Goal: Information Seeking & Learning: Learn about a topic

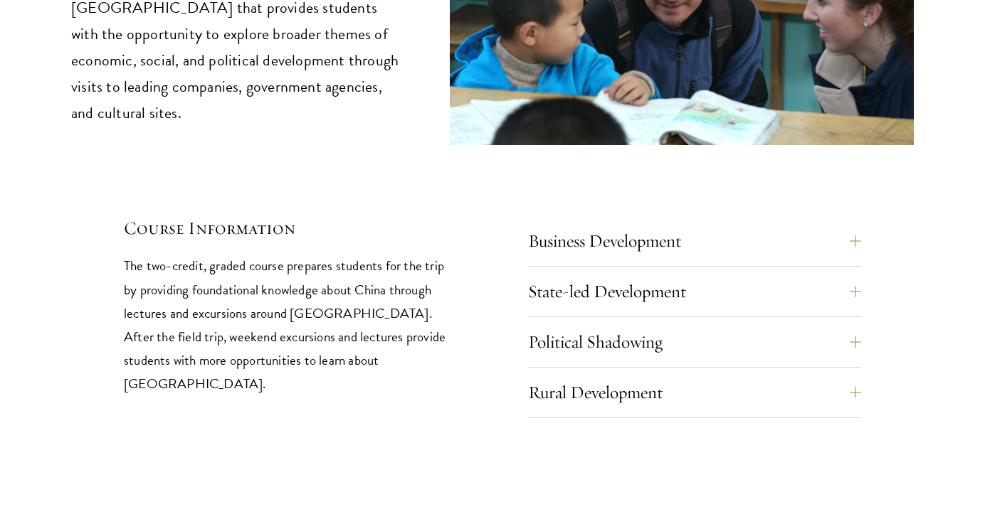
scroll to position [5992, 0]
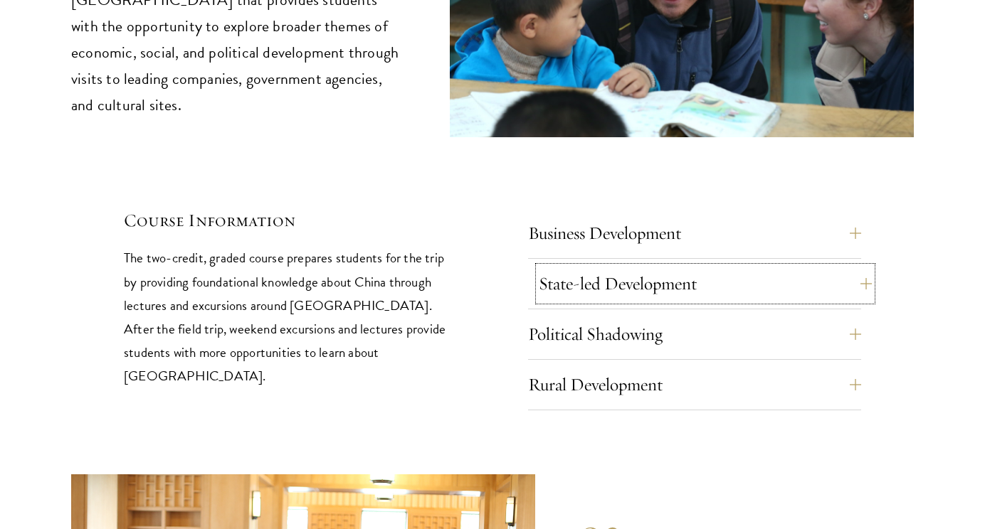
click at [661, 267] on button "State-led Development" at bounding box center [705, 284] width 333 height 34
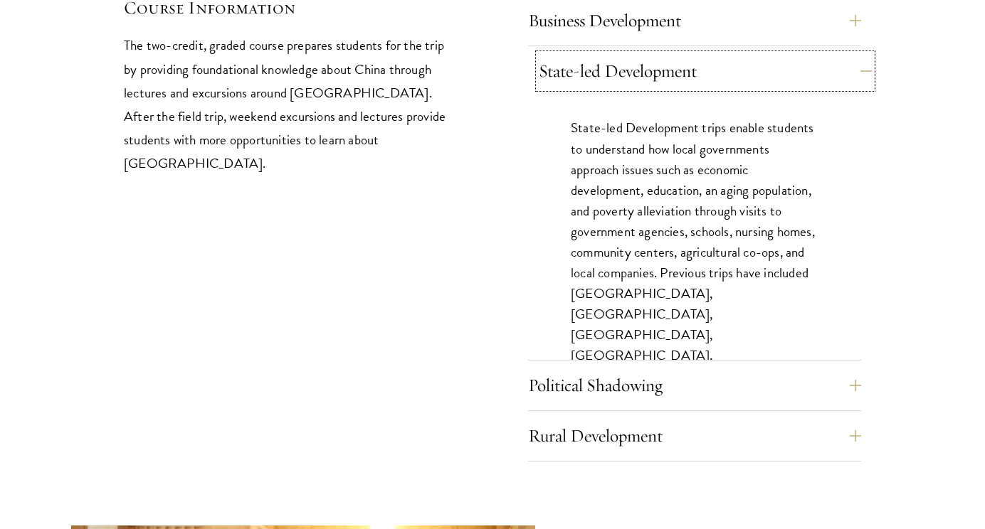
scroll to position [6237, 0]
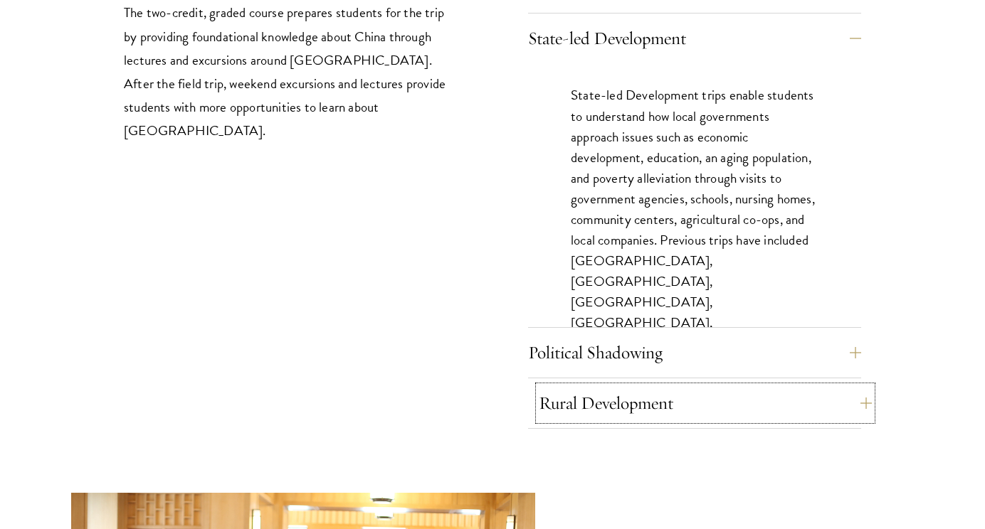
click at [677, 386] on button "Rural Development" at bounding box center [705, 403] width 333 height 34
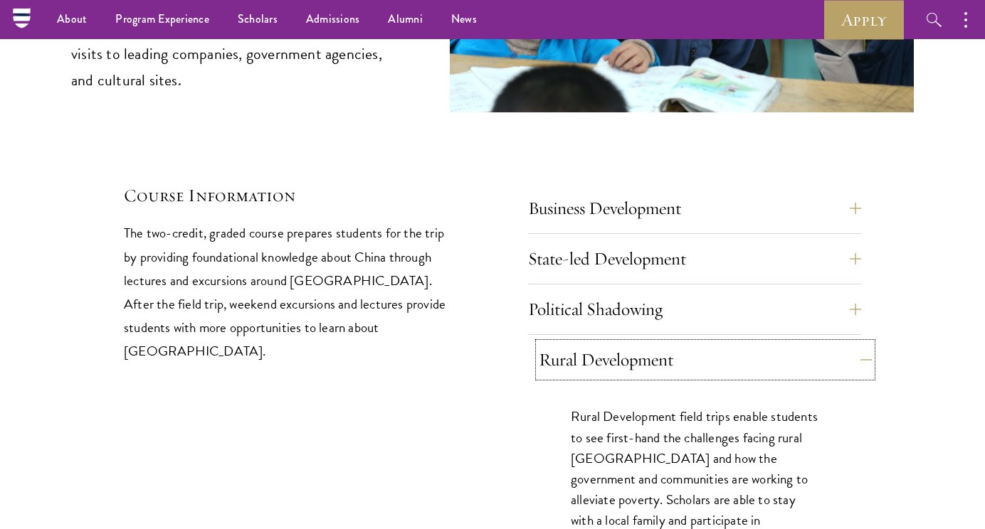
scroll to position [5992, 0]
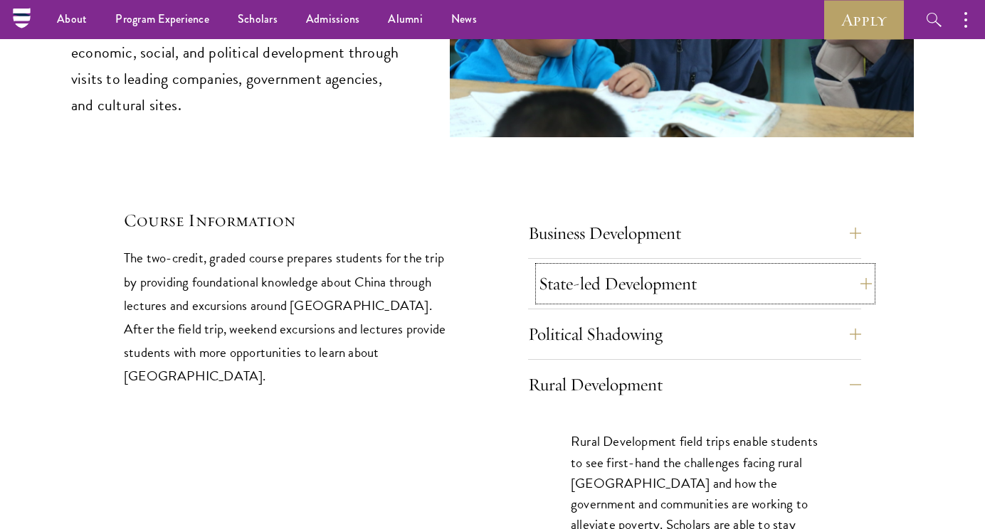
click at [647, 267] on button "State-led Development" at bounding box center [705, 284] width 333 height 34
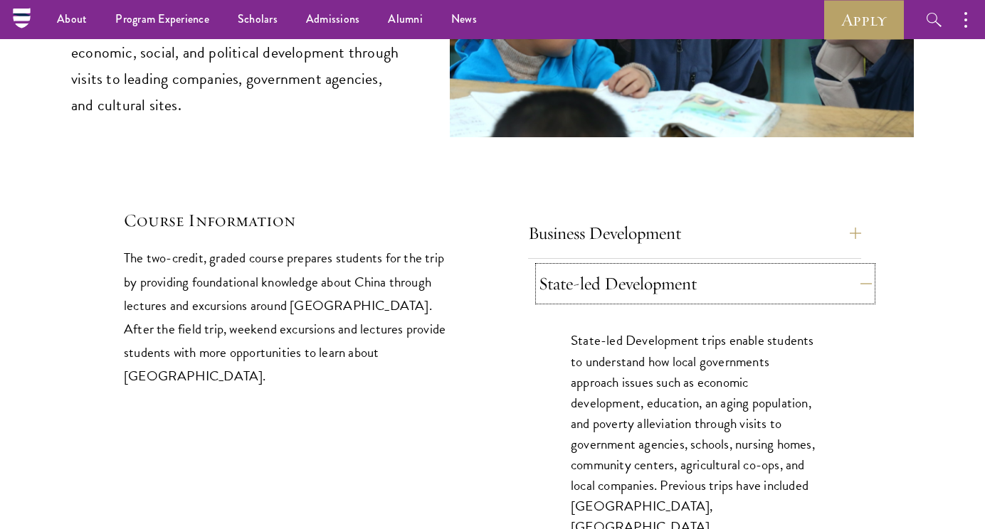
click at [647, 267] on button "State-led Development" at bounding box center [705, 284] width 333 height 34
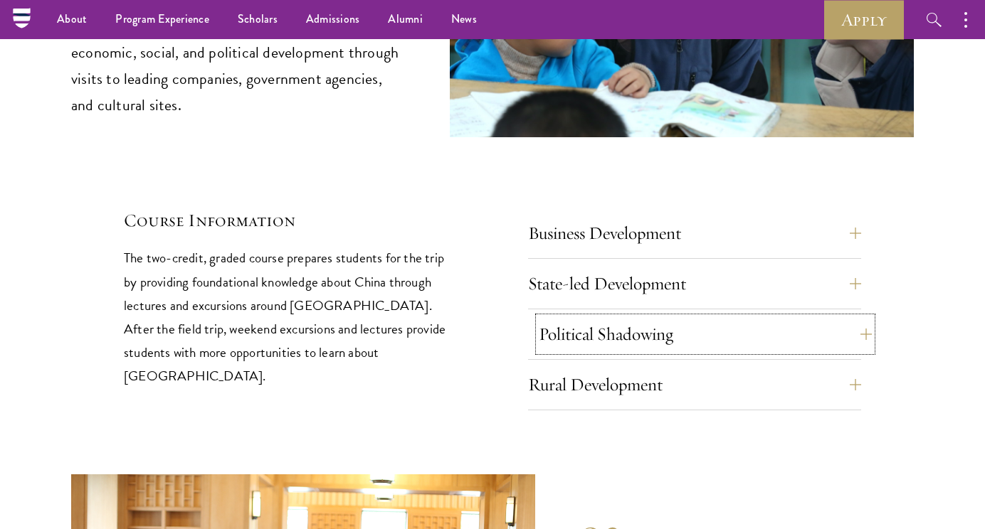
click at [653, 317] on button "Political Shadowing" at bounding box center [705, 334] width 333 height 34
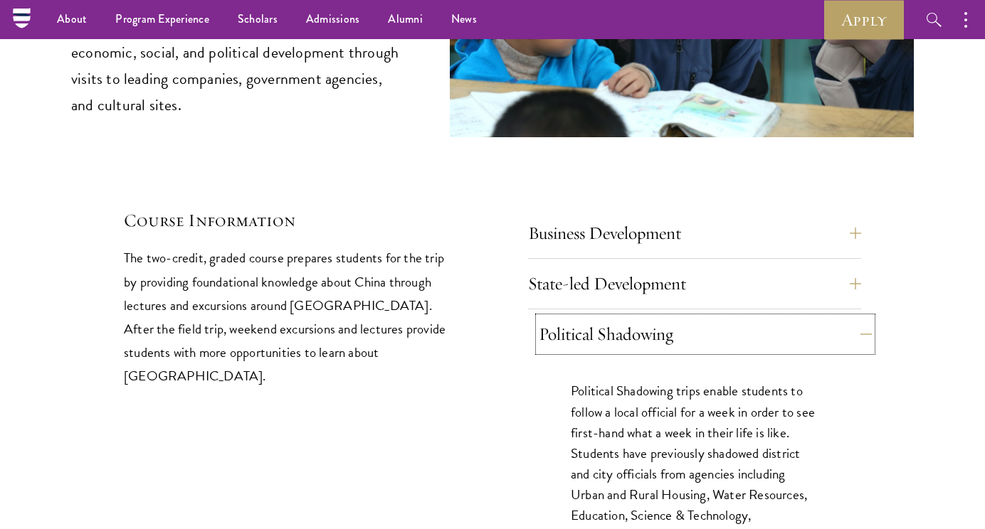
click at [653, 317] on button "Political Shadowing" at bounding box center [705, 334] width 333 height 34
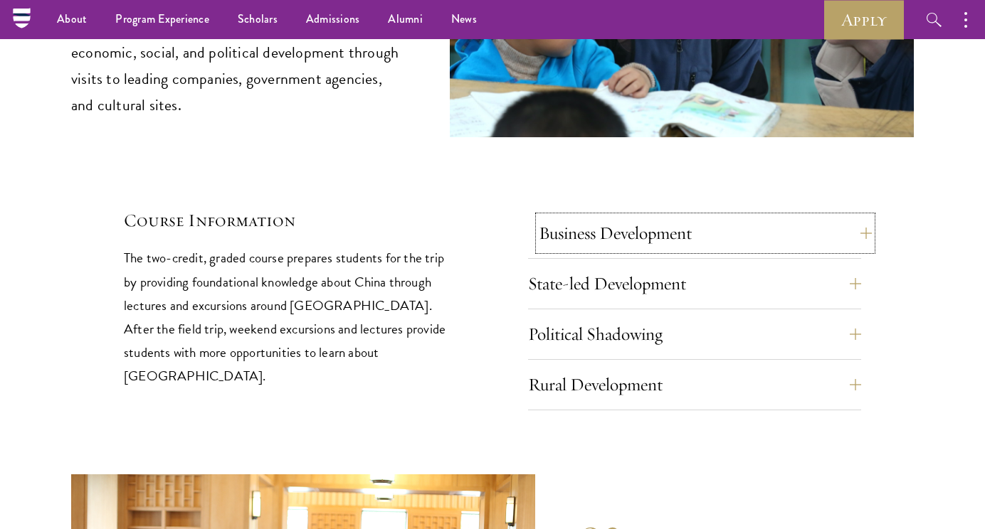
click at [646, 216] on button "Business Development" at bounding box center [705, 233] width 333 height 34
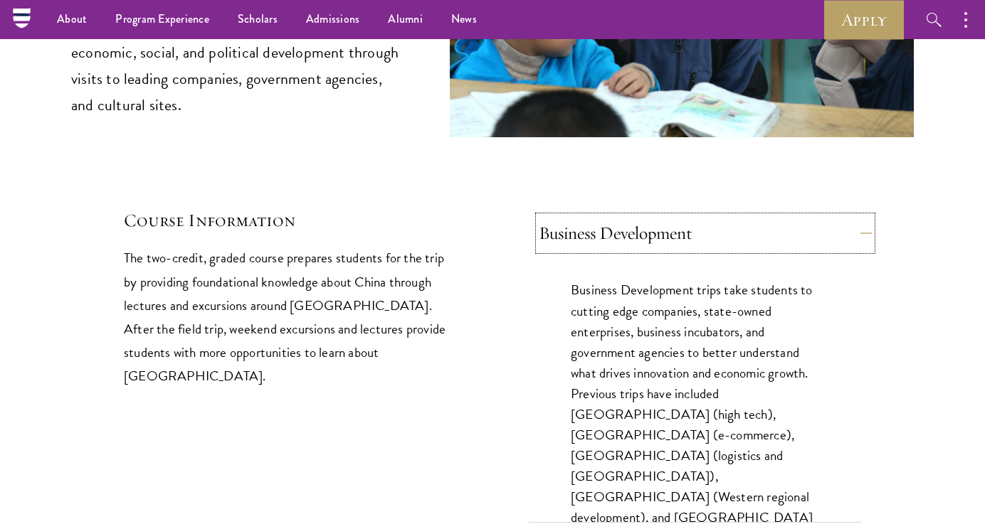
click at [646, 216] on button "Business Development" at bounding box center [705, 233] width 333 height 34
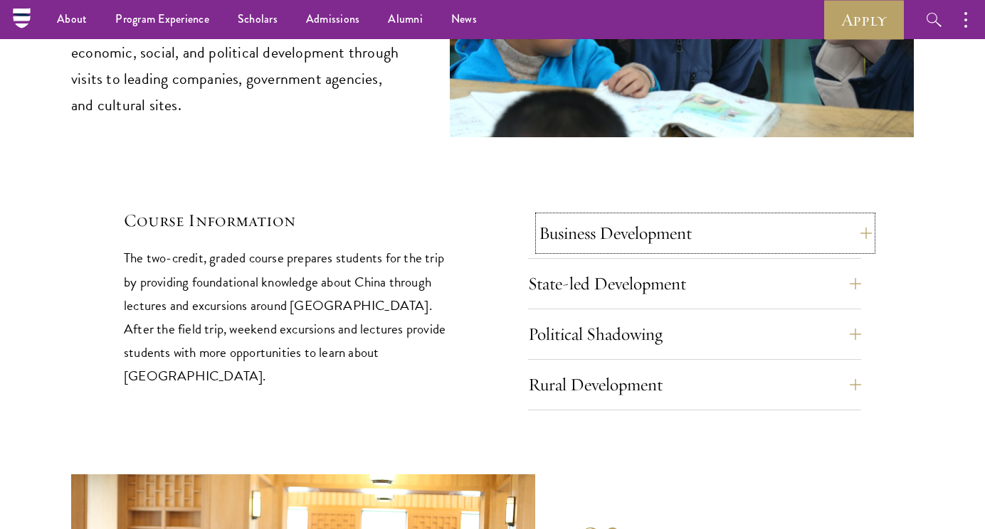
click at [651, 216] on button "Business Development" at bounding box center [705, 233] width 333 height 34
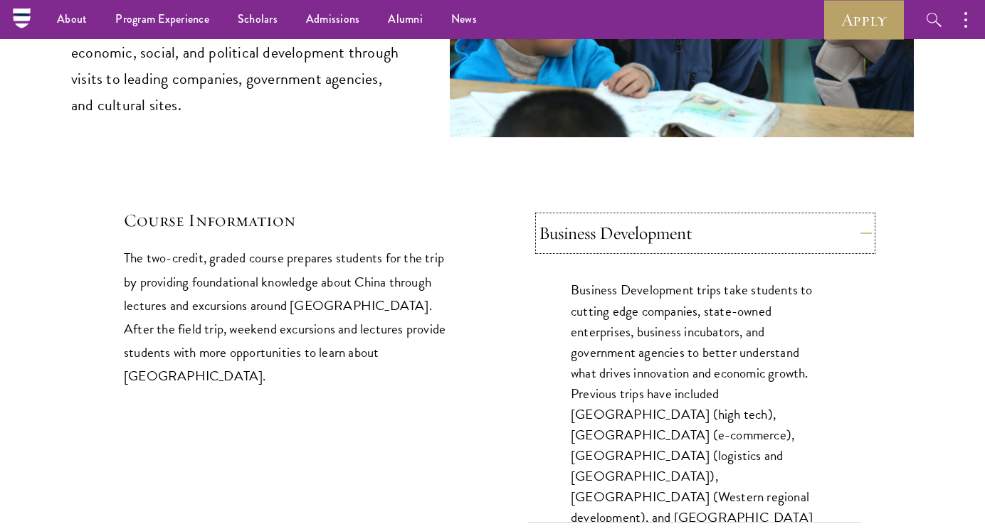
click at [651, 216] on button "Business Development" at bounding box center [705, 233] width 333 height 34
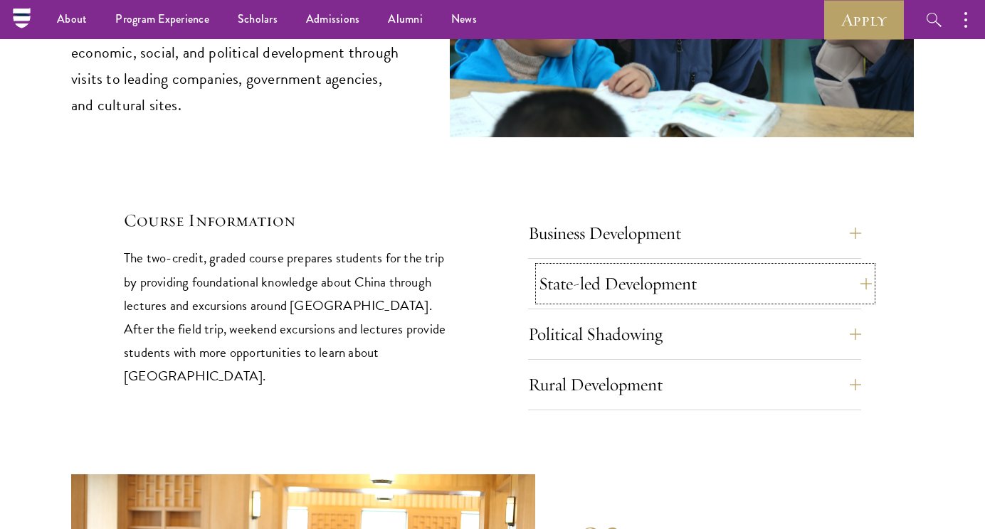
click at [656, 267] on button "State-led Development" at bounding box center [705, 284] width 333 height 34
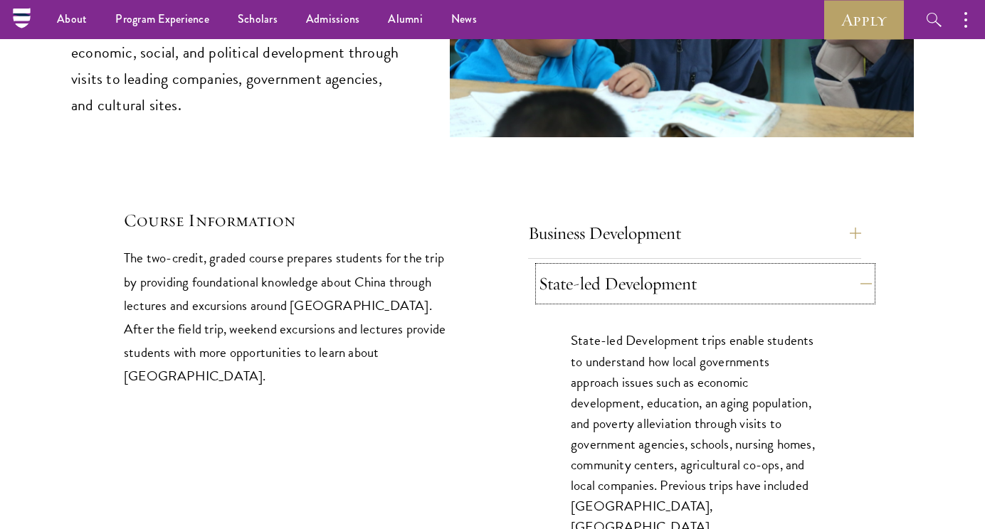
click at [656, 267] on button "State-led Development" at bounding box center [705, 284] width 333 height 34
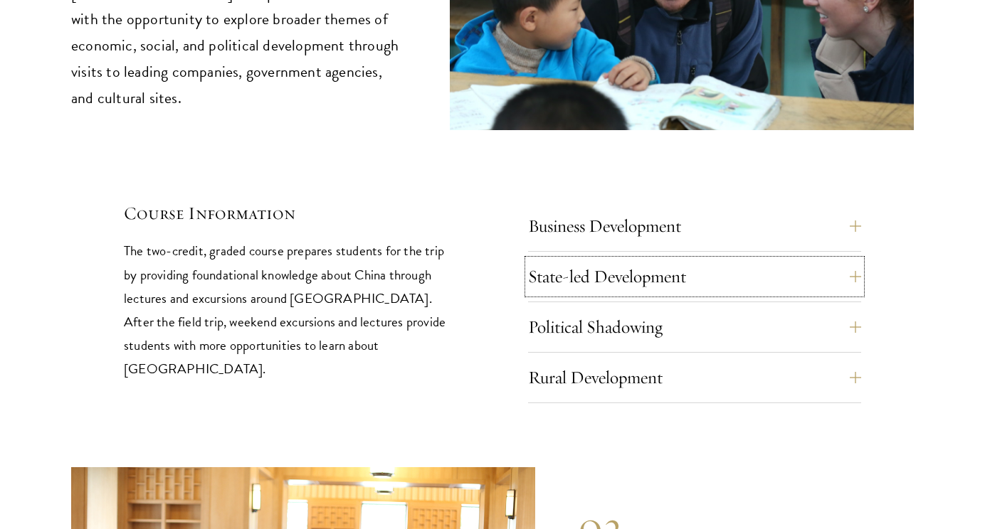
scroll to position [5999, 0]
click at [336, 201] on div "Course Information The two-credit, graded course prepares students for the trip…" at bounding box center [290, 302] width 333 height 202
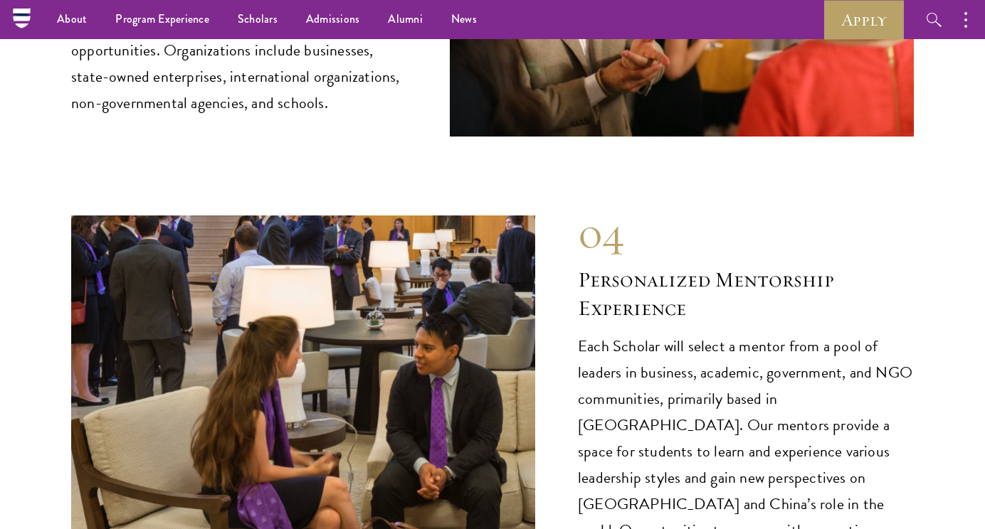
scroll to position [7050, 0]
